Goal: Transaction & Acquisition: Purchase product/service

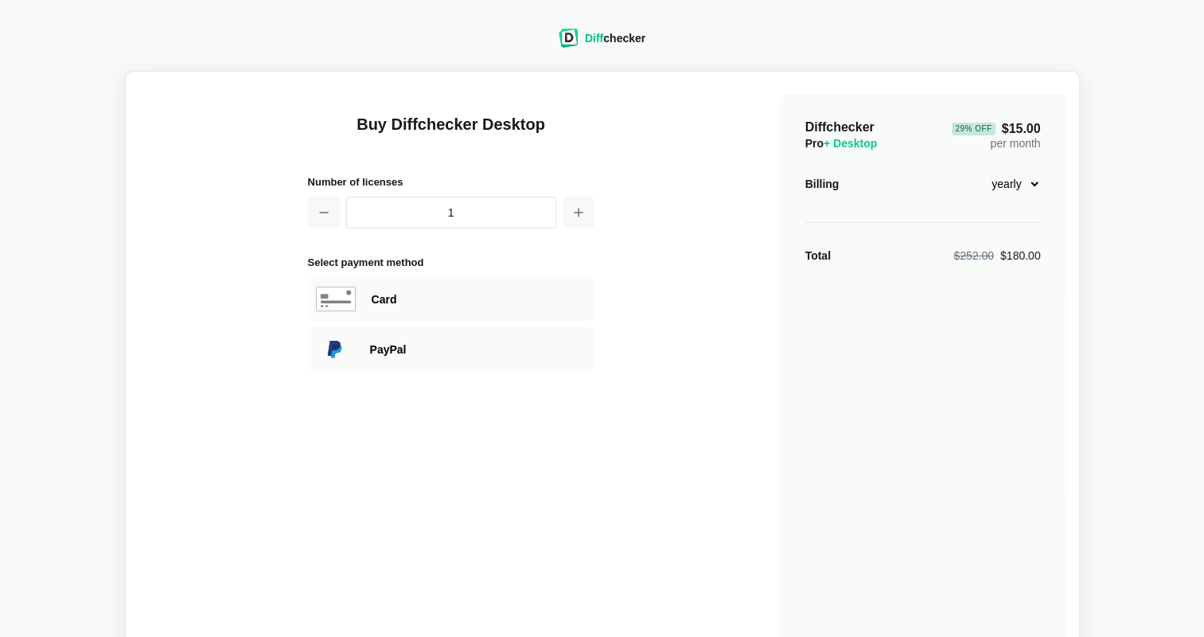
click at [1025, 181] on select "monthly yearly" at bounding box center [1006, 183] width 68 height 27
